Goal: Transaction & Acquisition: Obtain resource

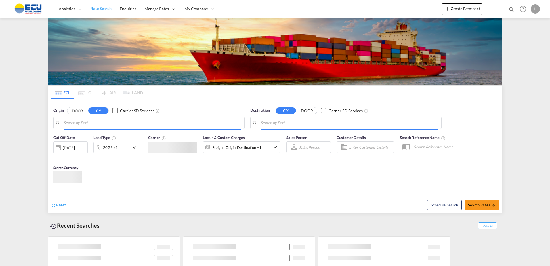
type input "[GEOGRAPHIC_DATA], [GEOGRAPHIC_DATA]"
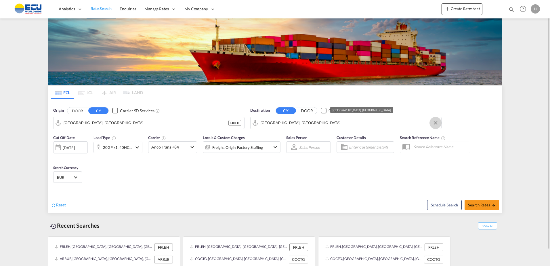
click at [435, 124] on button "Clear Input" at bounding box center [435, 123] width 9 height 9
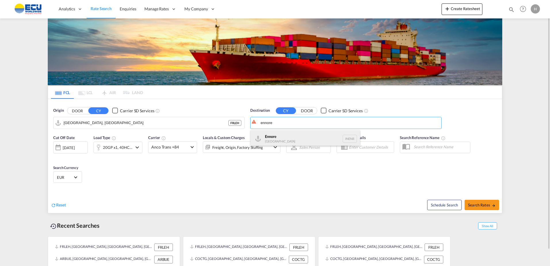
click at [267, 140] on div "Ennore [GEOGRAPHIC_DATA] INENR" at bounding box center [305, 138] width 109 height 17
type input "Ennore, INENR"
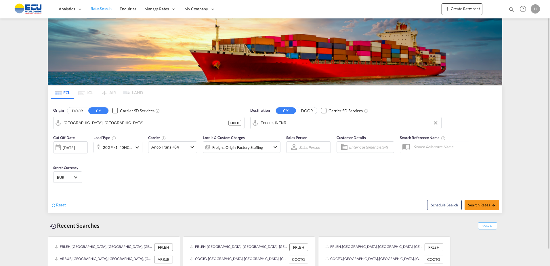
click at [137, 151] on md-icon "icon-chevron-down" at bounding box center [137, 147] width 7 height 7
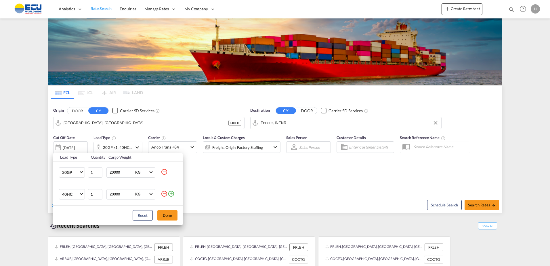
click at [164, 194] on md-icon "icon-minus-circle-outline" at bounding box center [164, 193] width 7 height 7
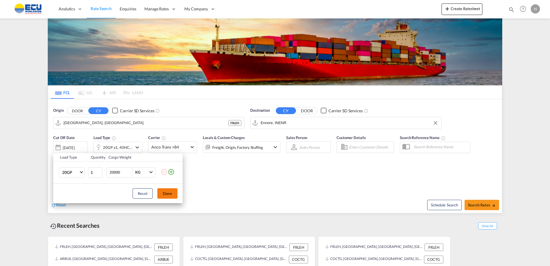
click at [166, 191] on button "Done" at bounding box center [167, 193] width 20 height 10
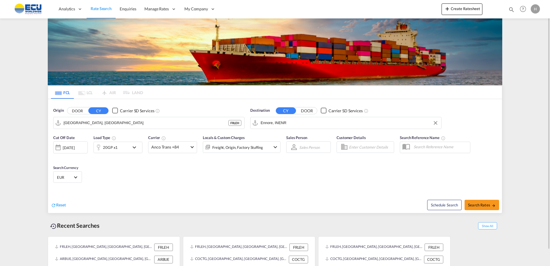
click at [138, 146] on md-icon "icon-chevron-down" at bounding box center [136, 147] width 10 height 7
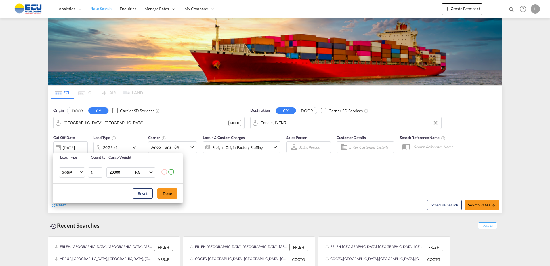
click at [138, 147] on div "Load Type Quantity Cargo Weight 20GP 20GP 40GP 40HC 45HC 20RE 40RE 40HR 20OT 40…" at bounding box center [275, 133] width 550 height 266
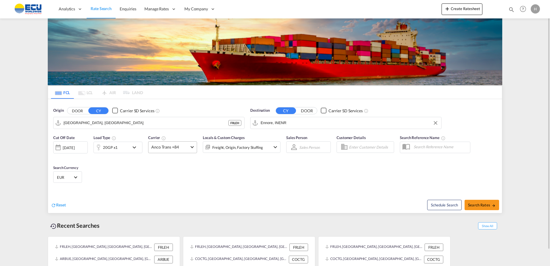
click at [187, 147] on span "Anco Trans +84" at bounding box center [169, 147] width 37 height 6
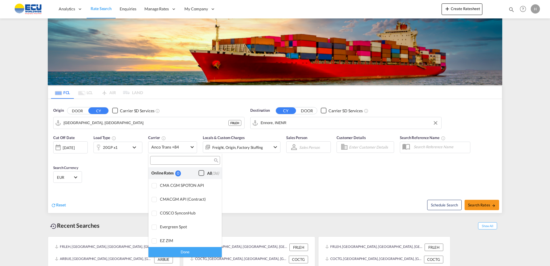
scroll to position [490, 0]
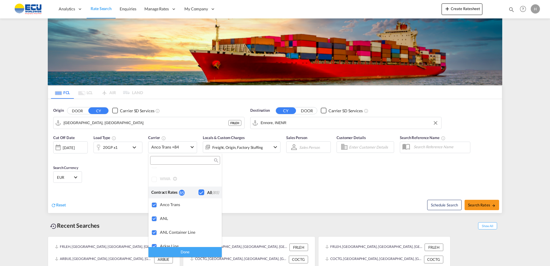
click at [192, 148] on md-backdrop at bounding box center [275, 133] width 550 height 266
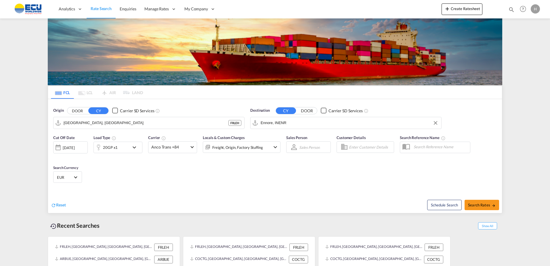
click at [192, 148] on md-select-value "Anco Trans +84" at bounding box center [173, 147] width 48 height 11
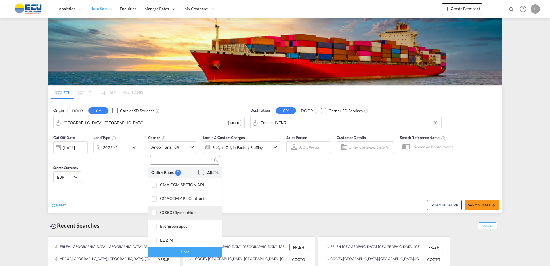
scroll to position [0, 0]
click at [199, 172] on div "Checkbox No Ink" at bounding box center [202, 173] width 6 height 6
click at [480, 206] on md-backdrop at bounding box center [275, 133] width 550 height 266
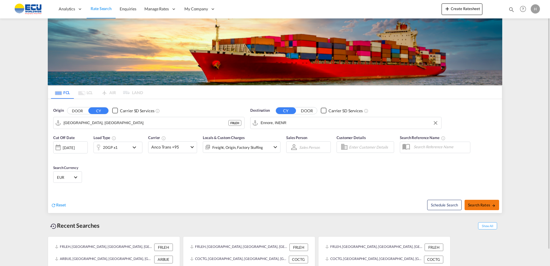
click at [480, 205] on span "Search Rates" at bounding box center [482, 205] width 28 height 5
type input "FRLEH to INENR / [DATE]"
